Goal: Find specific page/section: Find specific page/section

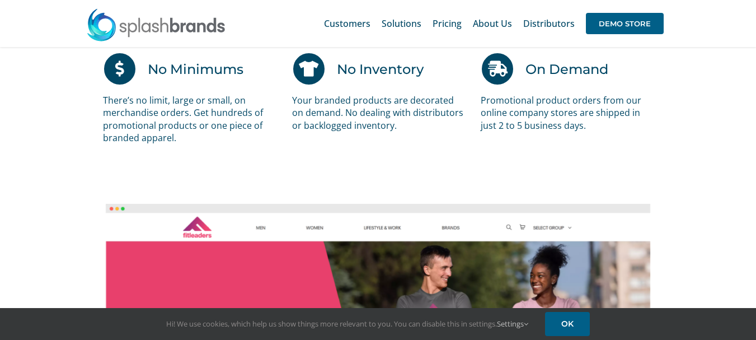
scroll to position [719, 0]
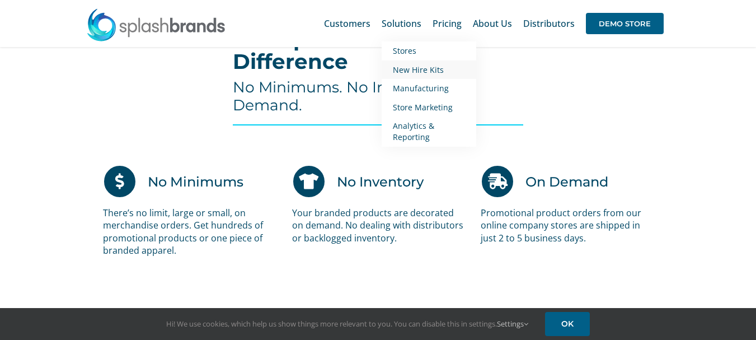
click at [413, 68] on span "New Hire Kits" at bounding box center [418, 69] width 51 height 11
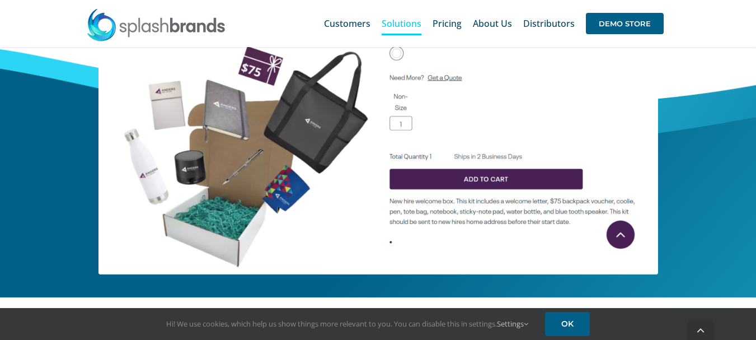
scroll to position [504, 0]
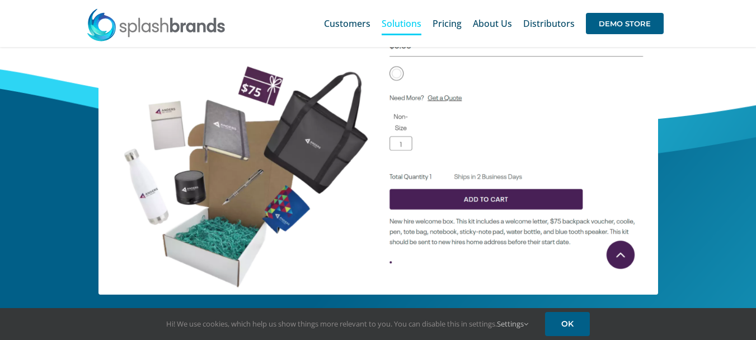
click at [724, 177] on div "Order Right From Your Store. On-Demand." at bounding box center [378, 104] width 756 height 428
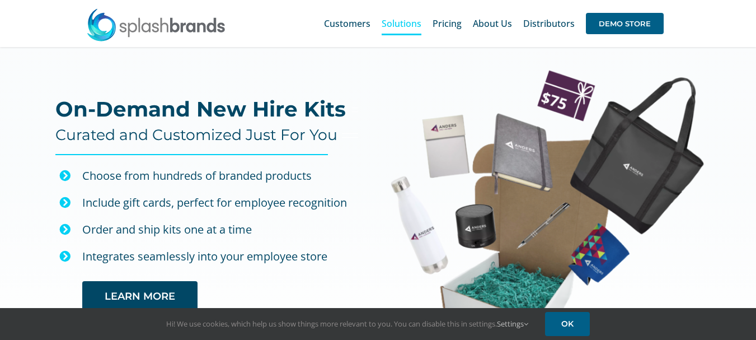
scroll to position [0, 0]
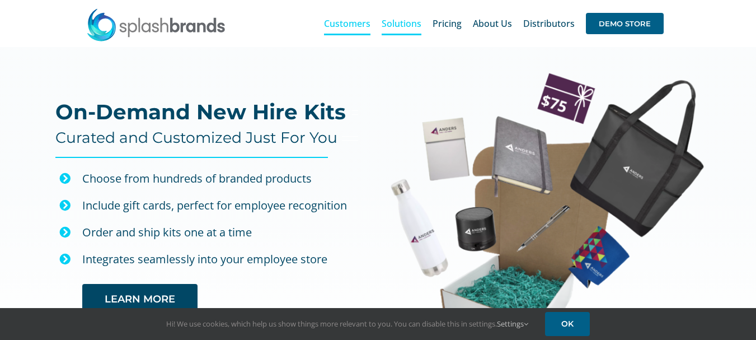
click at [352, 26] on span "Customers" at bounding box center [347, 23] width 46 height 9
